Goal: Transaction & Acquisition: Purchase product/service

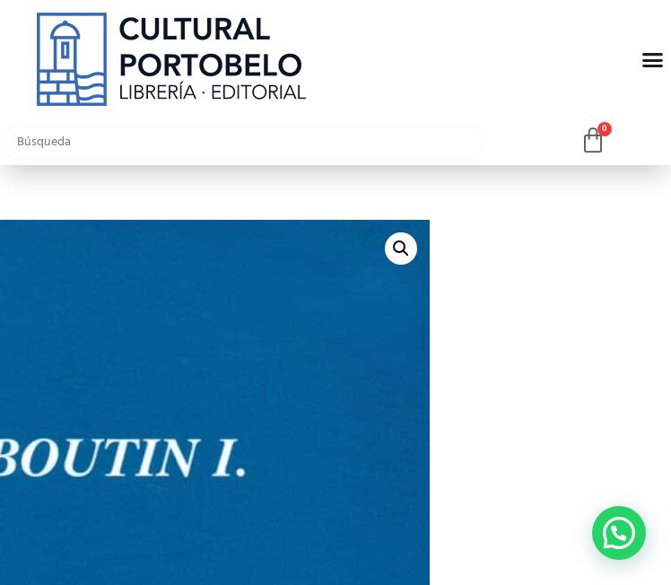
click at [279, 143] on input "text" at bounding box center [243, 142] width 482 height 35
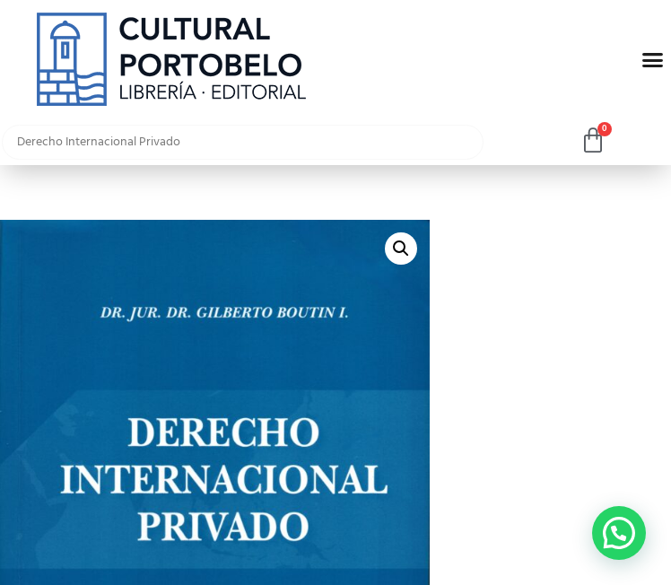
type input "Derecho Internacional Privado"
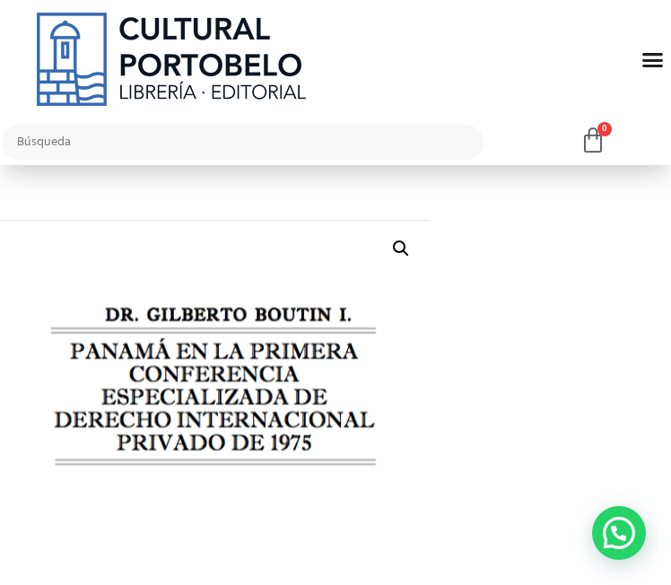
click at [231, 68] on img at bounding box center [171, 59] width 269 height 93
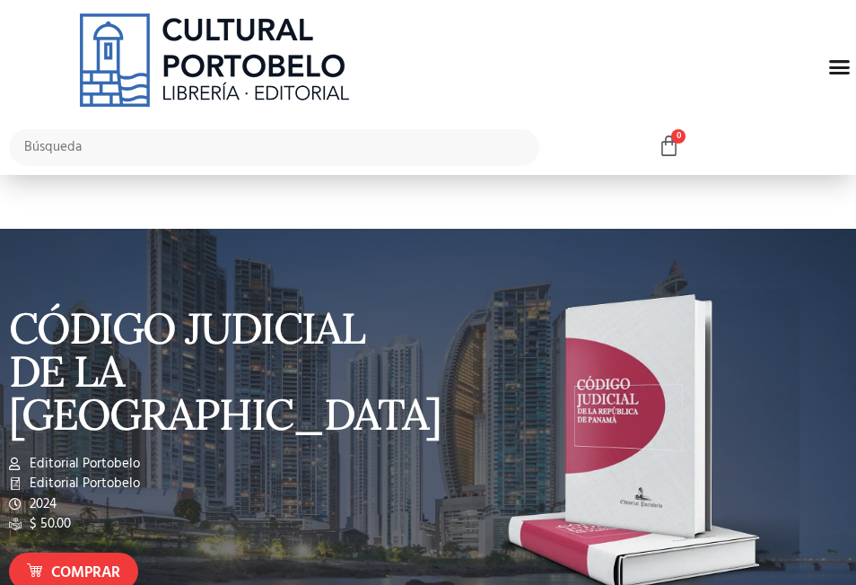
drag, startPoint x: 850, startPoint y: 66, endPoint x: 838, endPoint y: 79, distance: 17.1
click at [841, 77] on icon "Menu Toggle" at bounding box center [840, 67] width 22 height 22
click at [838, 79] on div "Menu" at bounding box center [840, 67] width 34 height 34
click at [58, 144] on input "text" at bounding box center [274, 147] width 531 height 37
type input "Derecho Internacional Privado"
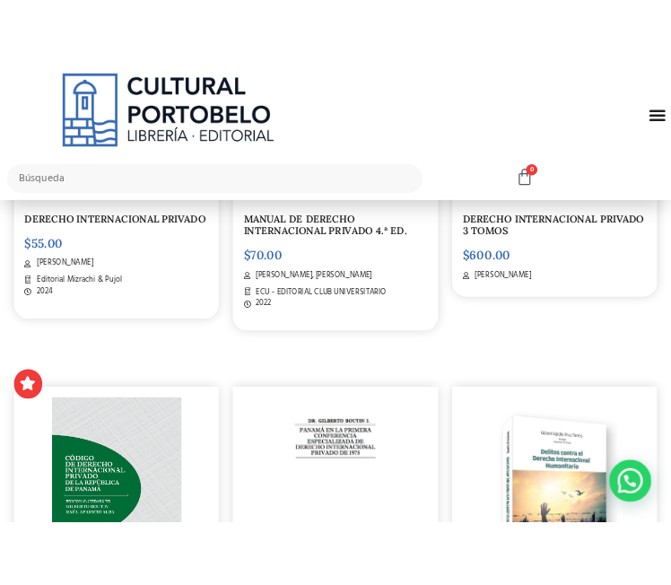
scroll to position [808, 0]
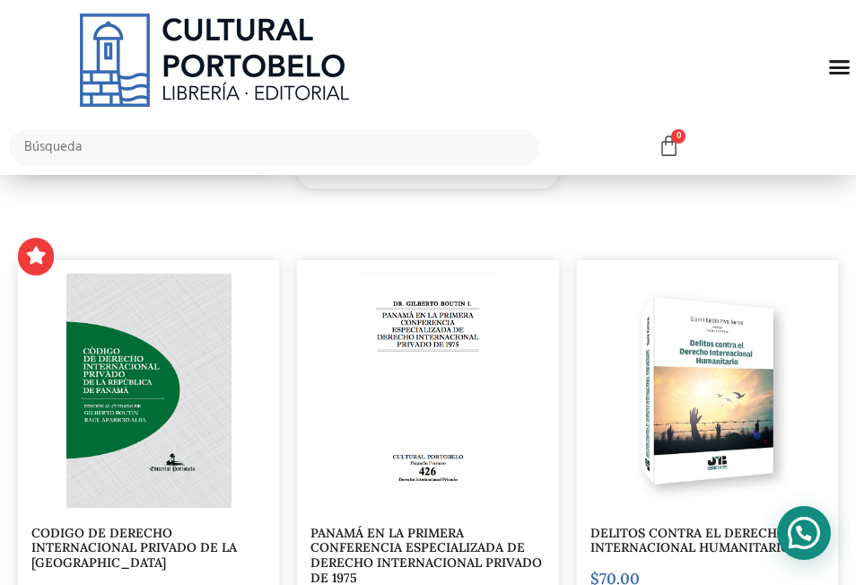
click at [818, 549] on div "Contactar por WhatsApp" at bounding box center [804, 533] width 54 height 54
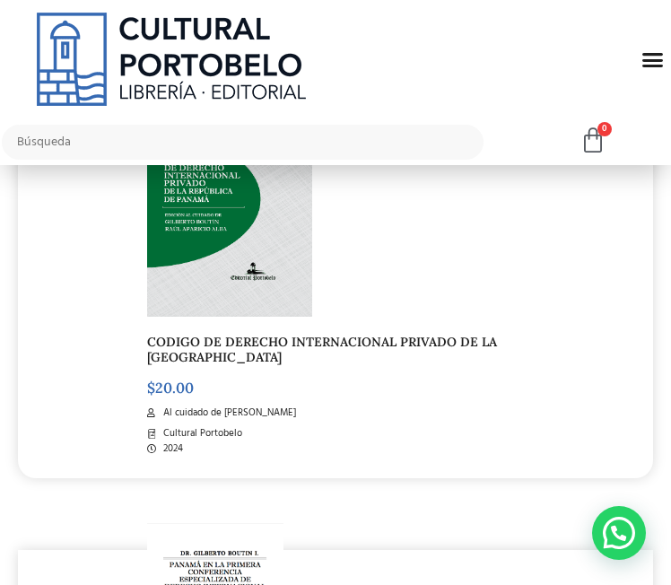
scroll to position [1616, 0]
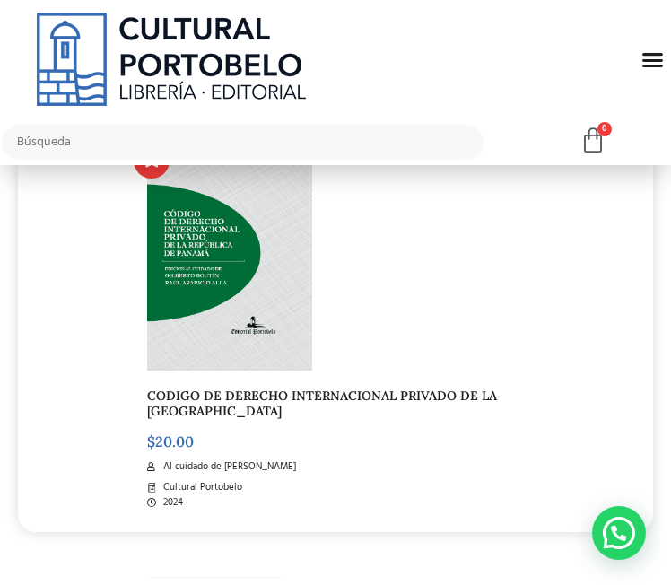
drag, startPoint x: 210, startPoint y: 329, endPoint x: 178, endPoint y: 354, distance: 40.9
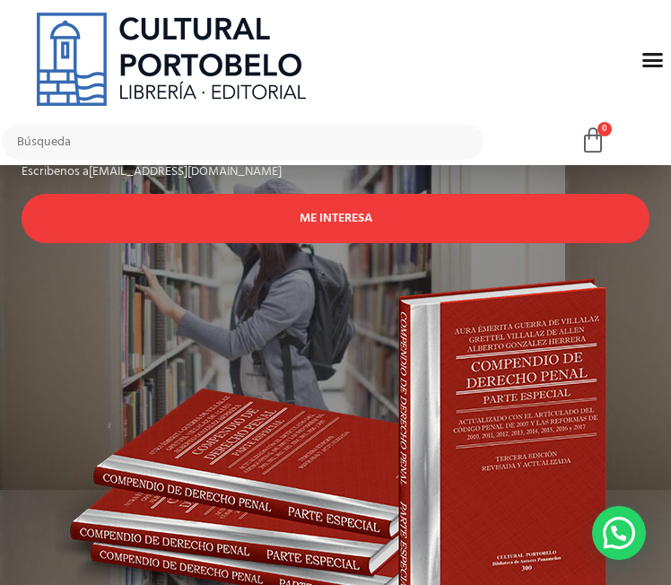
scroll to position [1167, 0]
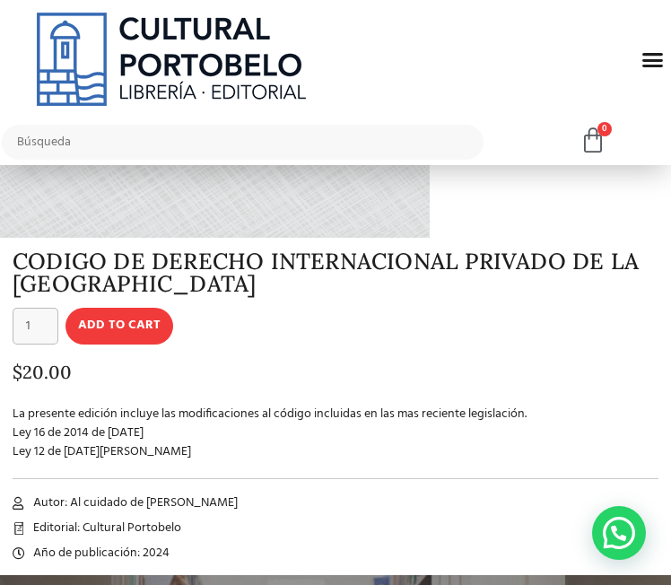
scroll to position [628, 0]
